Goal: Navigation & Orientation: Find specific page/section

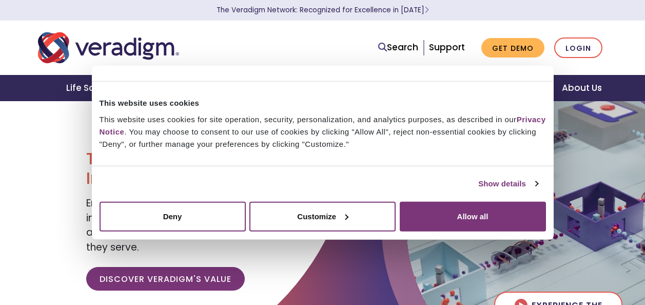
click at [459, 162] on div "This website uses cookies This website uses cookies for site operation, securit…" at bounding box center [322, 123] width 456 height 78
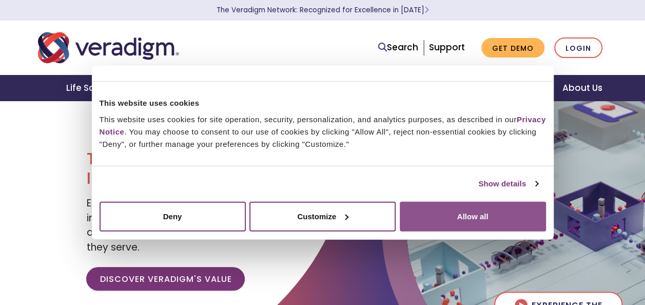
click at [454, 209] on button "Allow all" at bounding box center [473, 216] width 146 height 30
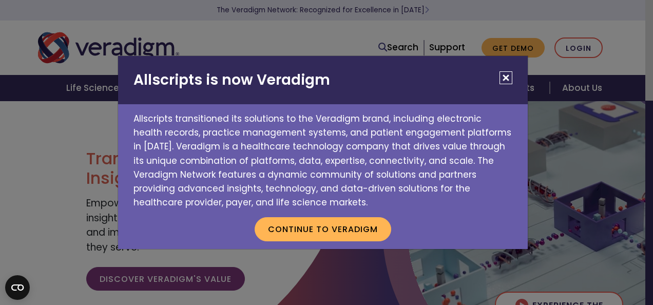
click at [507, 76] on button "Close" at bounding box center [505, 77] width 13 height 13
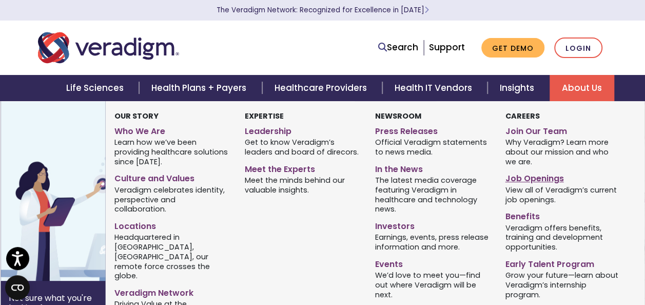
click at [525, 176] on link "Job Openings" at bounding box center [562, 176] width 115 height 15
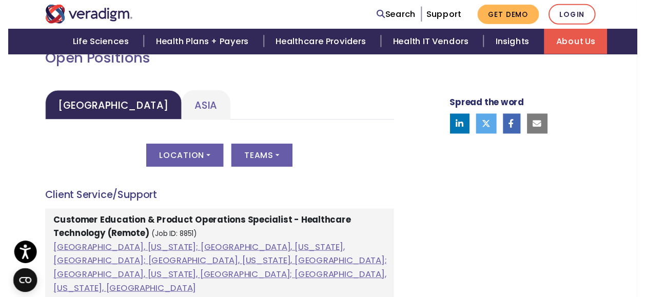
scroll to position [488, 0]
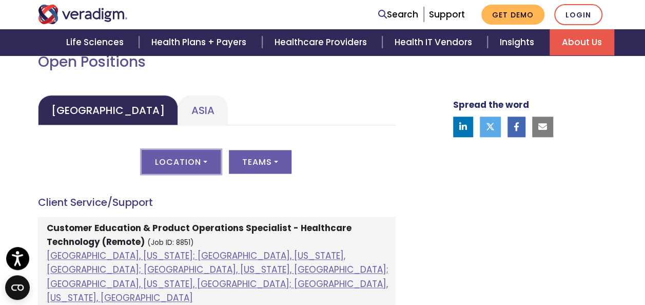
click at [184, 163] on button "Location" at bounding box center [181, 162] width 79 height 24
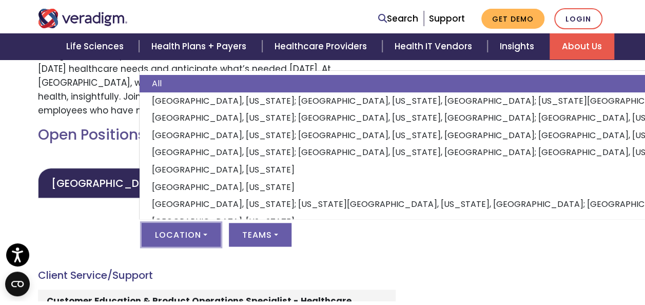
scroll to position [423, 0]
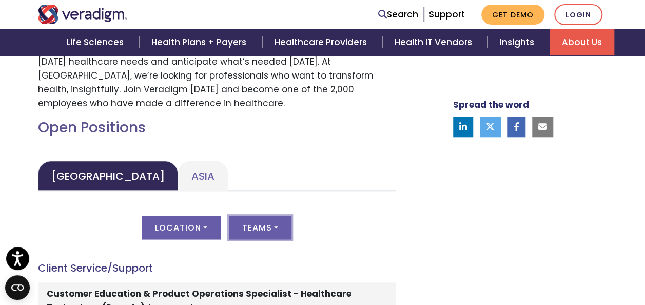
click at [280, 225] on button "Teams" at bounding box center [260, 227] width 63 height 24
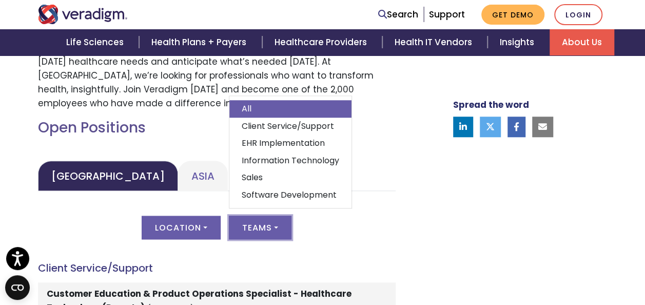
click at [280, 225] on button "Teams" at bounding box center [260, 227] width 63 height 24
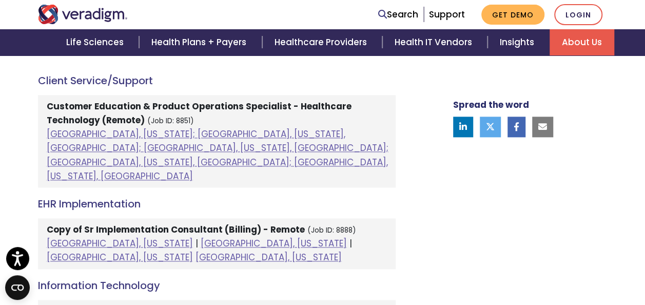
scroll to position [613, 0]
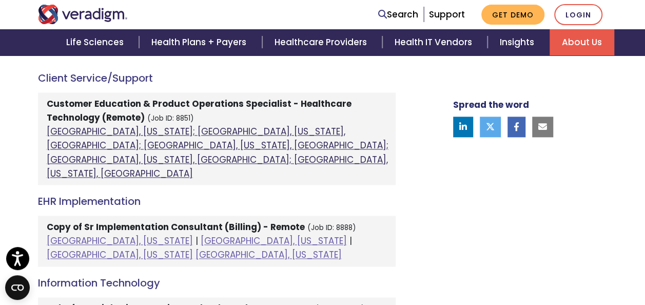
click at [123, 131] on link "Atlanta, Georgia; Orlando, Florida, United States; Phoenix, Arizona, United Sta…" at bounding box center [218, 152] width 342 height 54
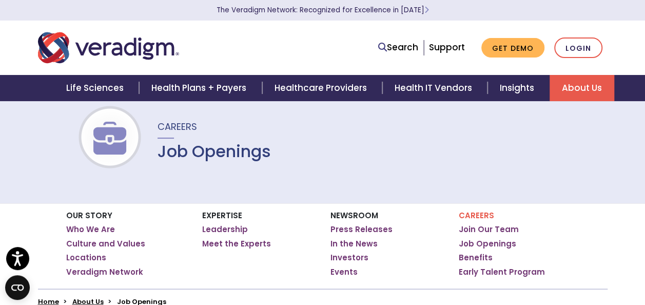
scroll to position [20, 0]
